Goal: Task Accomplishment & Management: Manage account settings

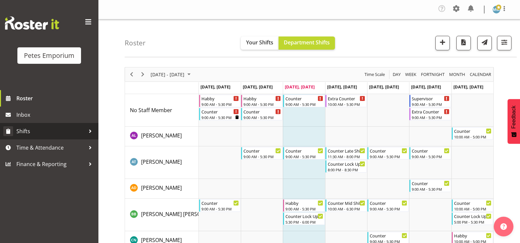
click at [47, 127] on span "Shifts" at bounding box center [50, 131] width 69 height 10
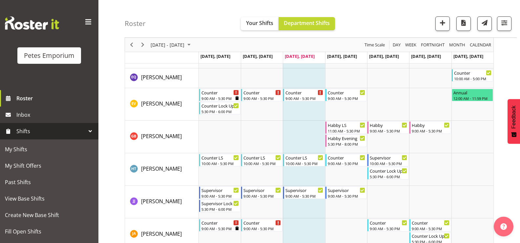
scroll to position [275, 0]
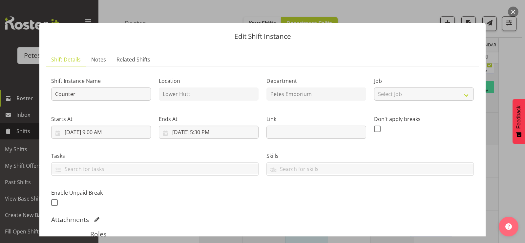
click at [511, 13] on button "button" at bounding box center [513, 12] width 11 height 11
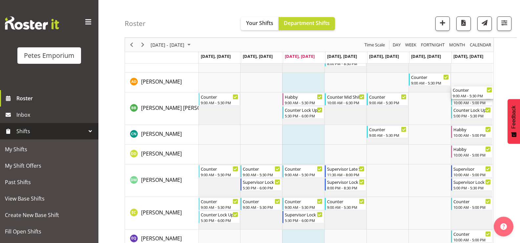
scroll to position [0, 0]
click at [505, 29] on button "button" at bounding box center [504, 23] width 14 height 14
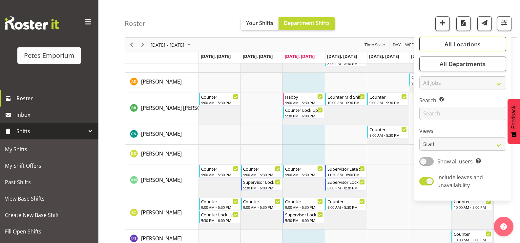
click at [475, 47] on span "All Locations" at bounding box center [463, 44] width 36 height 8
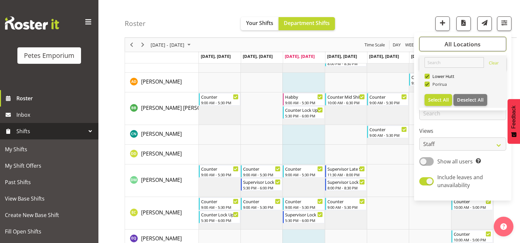
scroll to position [0, 0]
click at [428, 85] on span at bounding box center [427, 83] width 5 height 5
click at [428, 85] on input "Porirua" at bounding box center [427, 84] width 4 height 4
checkbox input "false"
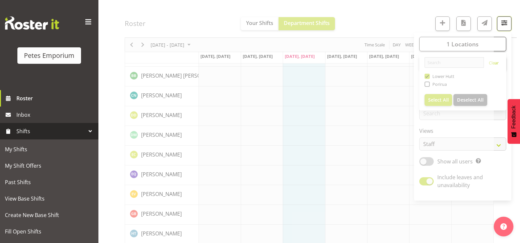
click at [509, 26] on button "button" at bounding box center [504, 23] width 14 height 14
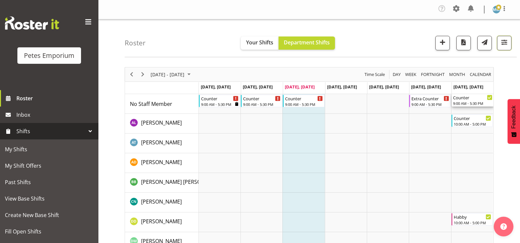
scroll to position [0, 0]
click at [498, 8] on span at bounding box center [498, 7] width 5 height 5
click at [465, 36] on link "Log Out" at bounding box center [476, 36] width 63 height 12
